Goal: Obtain resource: Obtain resource

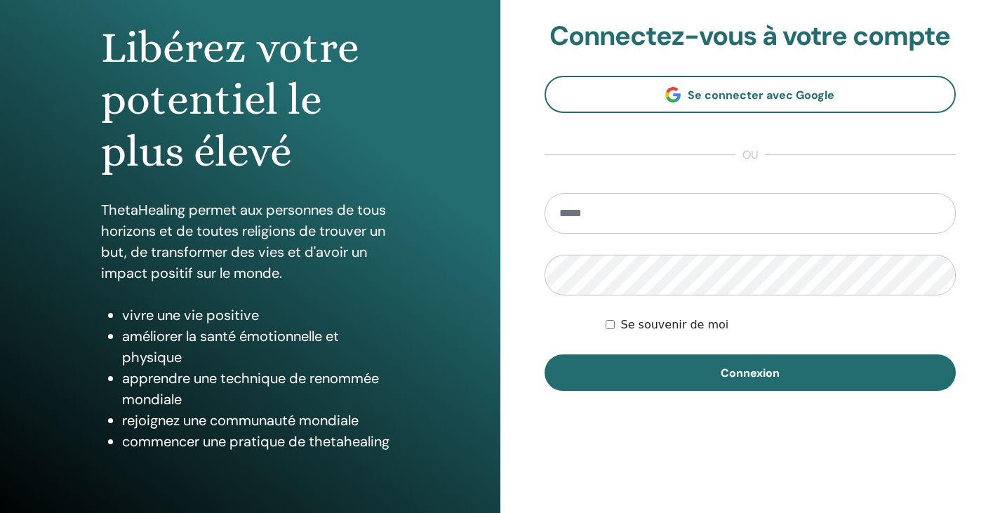
scroll to position [132, 0]
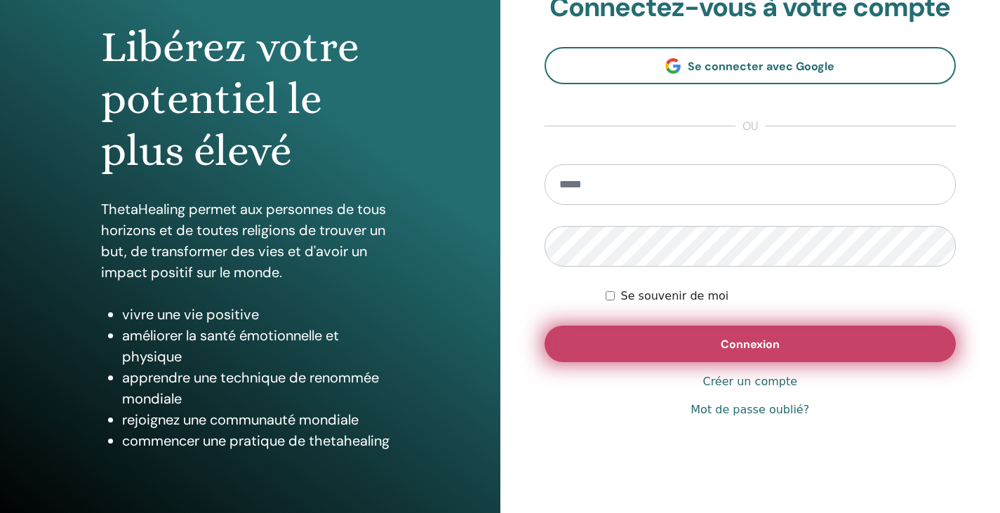
type input "**********"
click at [768, 345] on span "Connexion" at bounding box center [750, 344] width 59 height 15
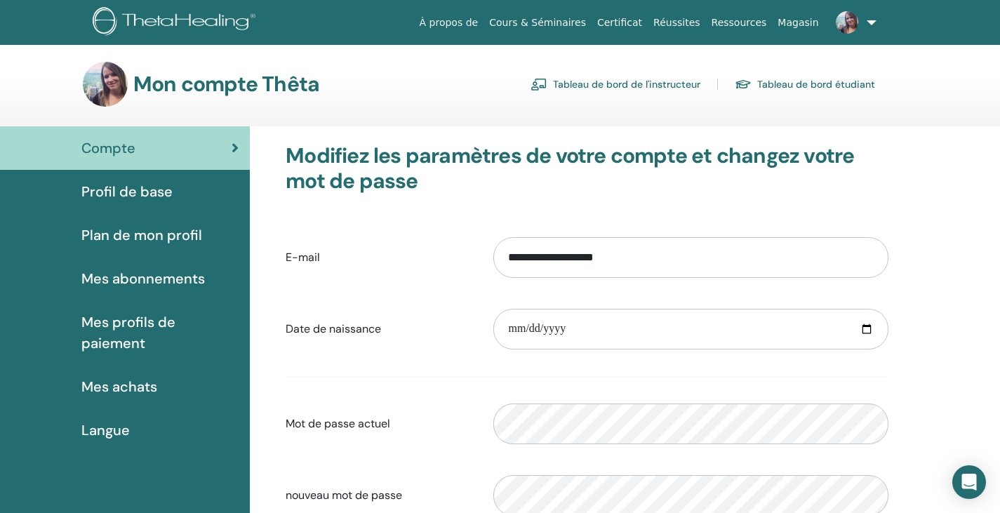
click at [648, 88] on link "Tableau de bord de l'instructeur" at bounding box center [615, 84] width 170 height 22
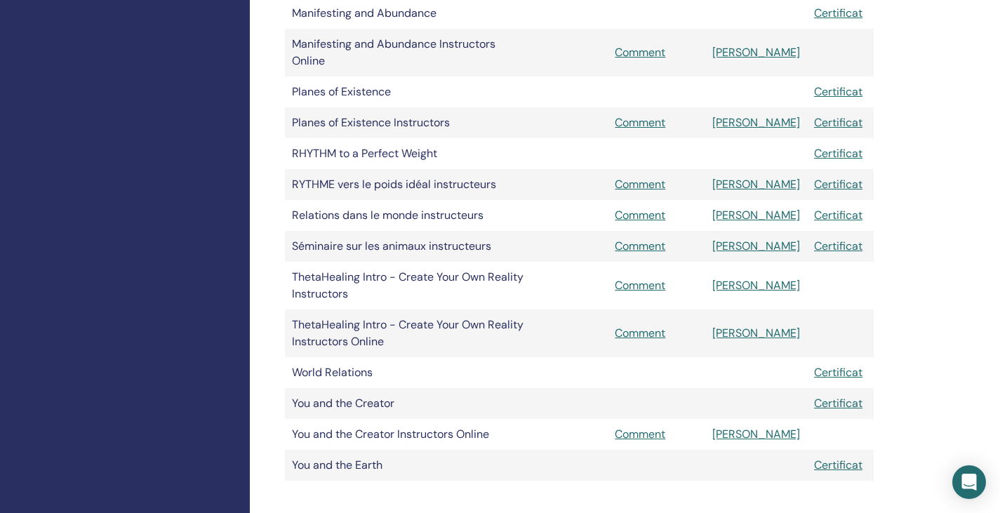
scroll to position [1232, 0]
click at [755, 208] on link "[PERSON_NAME]" at bounding box center [756, 215] width 88 height 15
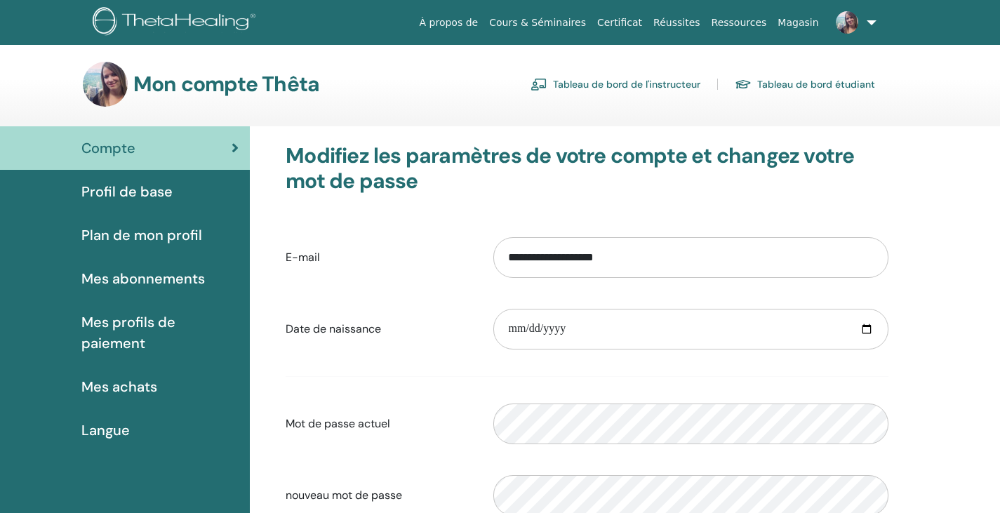
click at [652, 83] on link "Tableau de bord de l'instructeur" at bounding box center [615, 84] width 170 height 22
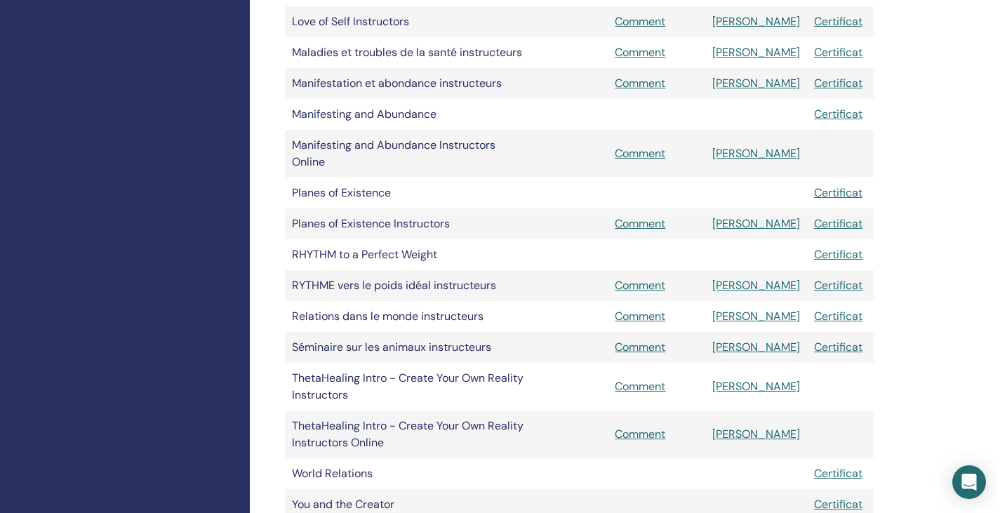
scroll to position [1132, 0]
click at [769, 308] on link "[PERSON_NAME]" at bounding box center [756, 315] width 88 height 15
